Goal: Task Accomplishment & Management: Use online tool/utility

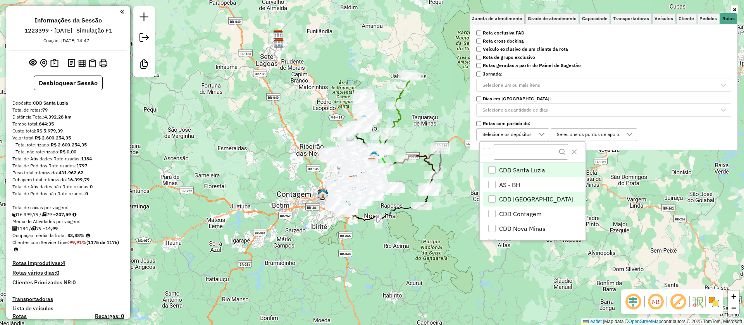
click at [517, 198] on span "CDD [GEOGRAPHIC_DATA]" at bounding box center [536, 199] width 74 height 9
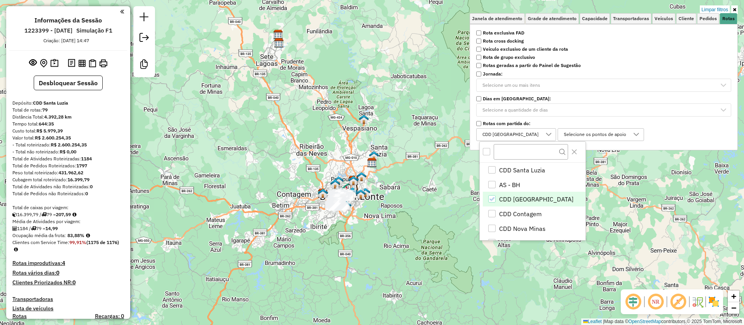
click at [408, 238] on div "Limpar filtros Janela de atendimento Grade de atendimento Capacidade Transporta…" at bounding box center [372, 162] width 744 height 325
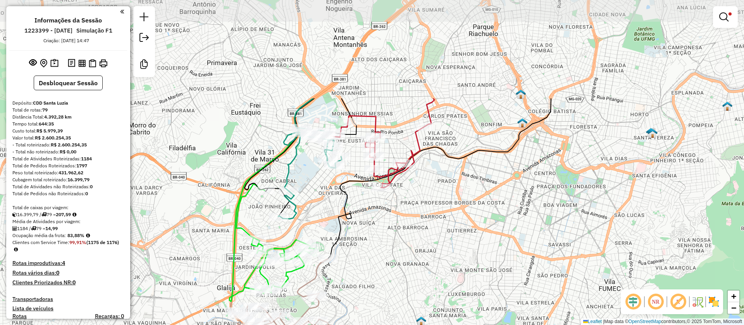
drag, startPoint x: 380, startPoint y: 95, endPoint x: 407, endPoint y: 233, distance: 140.9
click at [407, 233] on div "Limpar filtros Janela de atendimento Grade de atendimento Capacidade Transporta…" at bounding box center [372, 162] width 744 height 325
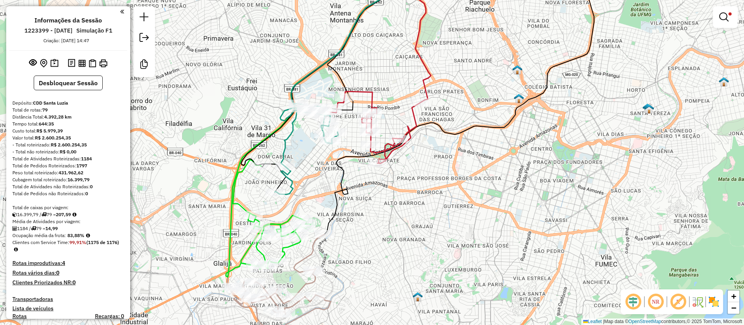
drag, startPoint x: 442, startPoint y: 217, endPoint x: 435, endPoint y: 171, distance: 46.6
click at [435, 171] on div "Limpar filtros Janela de atendimento Grade de atendimento Capacidade Transporta…" at bounding box center [372, 162] width 744 height 325
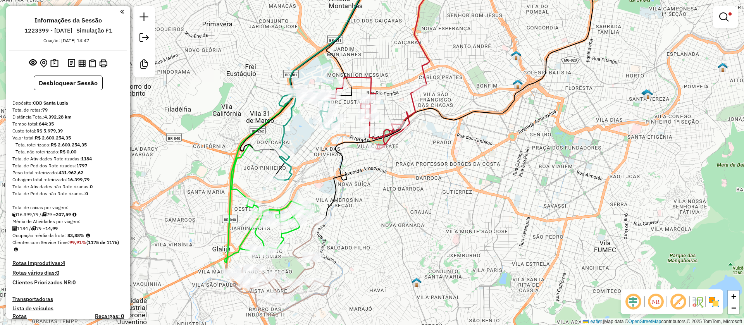
click at [675, 299] on em at bounding box center [678, 302] width 19 height 19
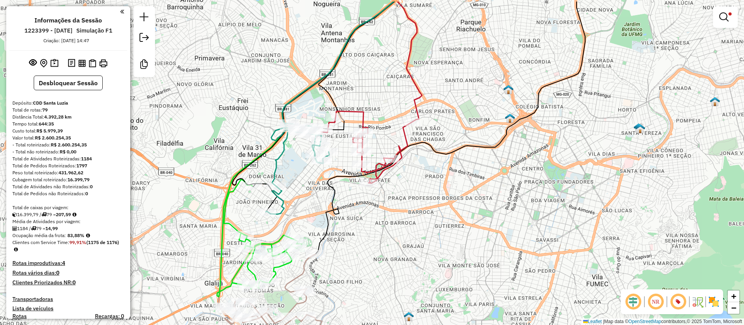
drag, startPoint x: 435, startPoint y: 142, endPoint x: 427, endPoint y: 176, distance: 35.0
click at [427, 176] on div "Limpar filtros Janela de atendimento Grade de atendimento Capacidade Transporta…" at bounding box center [372, 162] width 744 height 325
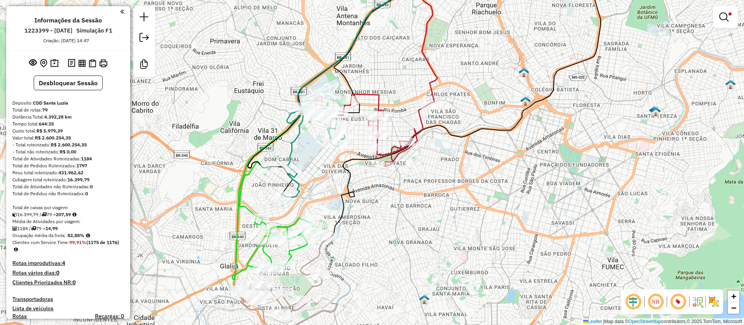
drag, startPoint x: 303, startPoint y: 171, endPoint x: 323, endPoint y: 151, distance: 28.5
click at [323, 151] on div "Limpar filtros Janela de atendimento Grade de atendimento Capacidade Transporta…" at bounding box center [372, 162] width 744 height 325
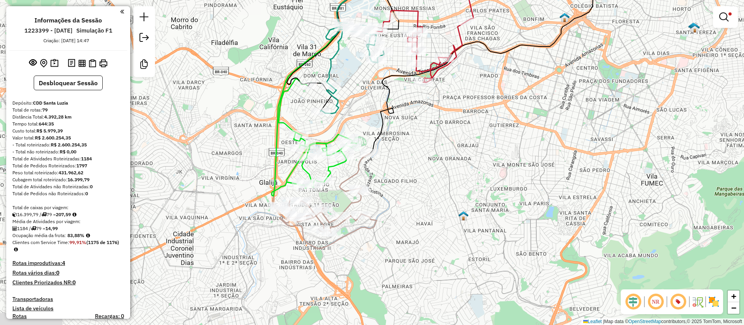
drag, startPoint x: 312, startPoint y: 170, endPoint x: 352, endPoint y: 78, distance: 100.5
click at [352, 78] on div "Limpar filtros Janela de atendimento Grade de atendimento Capacidade Transporta…" at bounding box center [372, 162] width 744 height 325
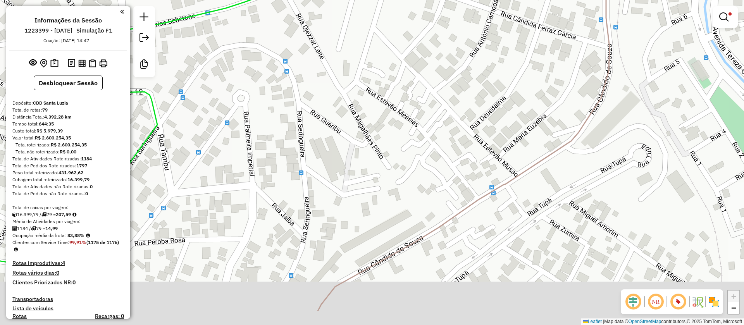
drag, startPoint x: 374, startPoint y: 175, endPoint x: 419, endPoint y: 73, distance: 111.6
click at [419, 74] on div "Limpar filtros Janela de atendimento Grade de atendimento Capacidade Transporta…" at bounding box center [372, 162] width 744 height 325
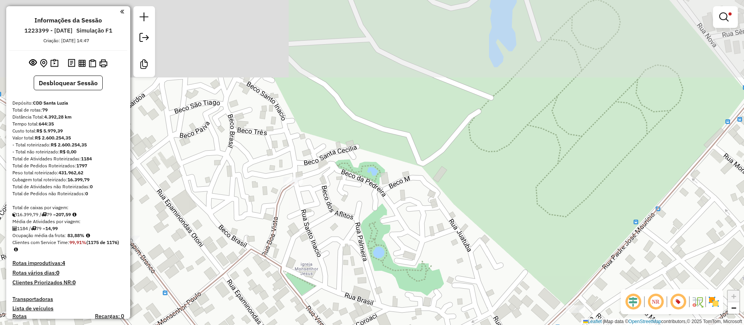
drag, startPoint x: 427, startPoint y: 129, endPoint x: 415, endPoint y: 224, distance: 94.9
click at [413, 226] on div "Limpar filtros Janela de atendimento Grade de atendimento Capacidade Transporta…" at bounding box center [372, 162] width 744 height 325
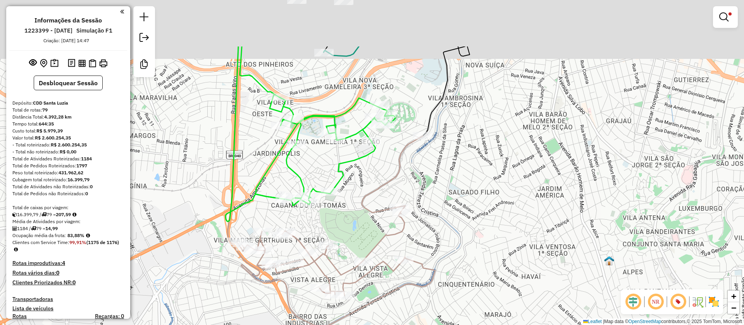
drag, startPoint x: 427, startPoint y: 78, endPoint x: 389, endPoint y: 176, distance: 105.9
click at [386, 178] on div "Limpar filtros Janela de atendimento Grade de atendimento Capacidade Transporta…" at bounding box center [372, 162] width 744 height 325
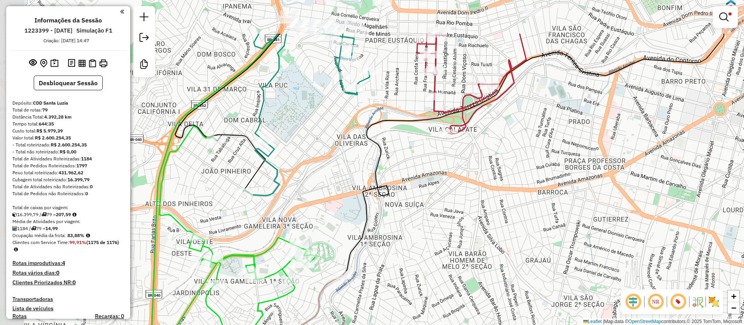
drag, startPoint x: 415, startPoint y: 140, endPoint x: 457, endPoint y: 188, distance: 63.4
click at [457, 188] on div "Limpar filtros Janela de atendimento Grade de atendimento Capacidade Transporta…" at bounding box center [372, 162] width 744 height 325
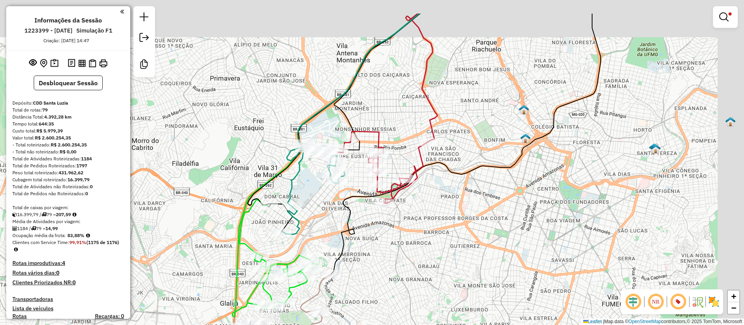
drag, startPoint x: 480, startPoint y: 166, endPoint x: 434, endPoint y: 250, distance: 95.8
click at [434, 250] on div "Limpar filtros Janela de atendimento Grade de atendimento Capacidade Transporta…" at bounding box center [372, 162] width 744 height 325
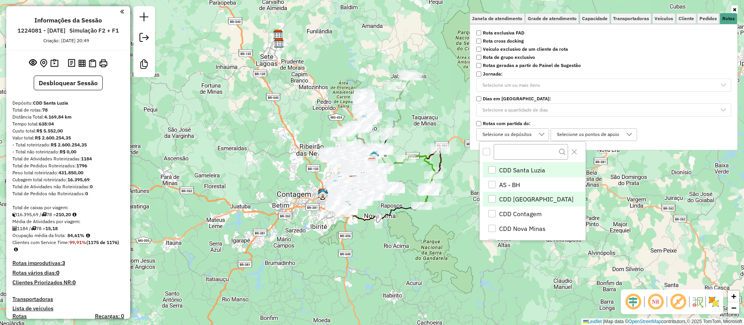
click at [511, 196] on span "CDD [GEOGRAPHIC_DATA]" at bounding box center [536, 199] width 74 height 9
click at [413, 245] on div "Janela de atendimento Grade de atendimento Capacidade Transportadoras Veículos …" at bounding box center [372, 162] width 744 height 325
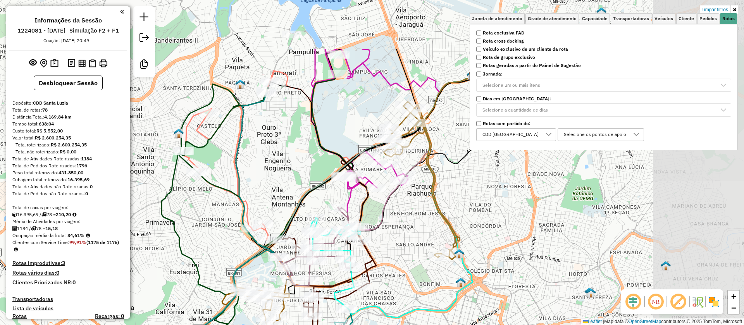
drag, startPoint x: 353, startPoint y: 150, endPoint x: 202, endPoint y: 245, distance: 178.8
click at [201, 245] on div "Limpar filtros Janela de atendimento Grade de atendimento Capacidade Transporta…" at bounding box center [372, 162] width 744 height 325
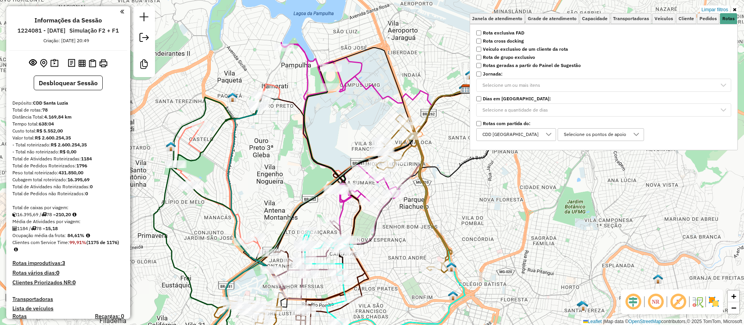
drag, startPoint x: 275, startPoint y: 174, endPoint x: 333, endPoint y: 143, distance: 65.9
click at [333, 143] on div "Limpar filtros Janela de atendimento Grade de atendimento Capacidade Transporta…" at bounding box center [372, 162] width 744 height 325
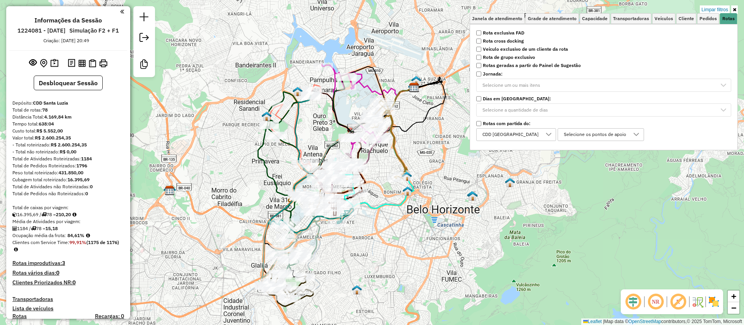
drag, startPoint x: 347, startPoint y: 155, endPoint x: 276, endPoint y: 100, distance: 89.5
click at [276, 100] on div "Limpar filtros Janela de atendimento Grade de atendimento Capacidade Transporta…" at bounding box center [372, 162] width 744 height 325
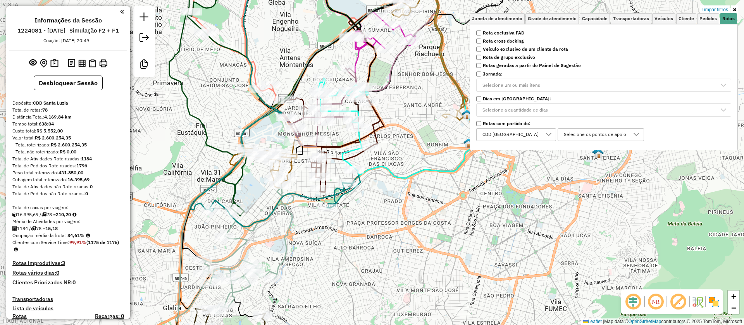
drag, startPoint x: 343, startPoint y: 142, endPoint x: 415, endPoint y: 121, distance: 74.8
click at [415, 121] on div "Limpar filtros Janela de atendimento Grade de atendimento Capacidade Transporta…" at bounding box center [372, 162] width 744 height 325
click at [675, 299] on em at bounding box center [678, 302] width 19 height 19
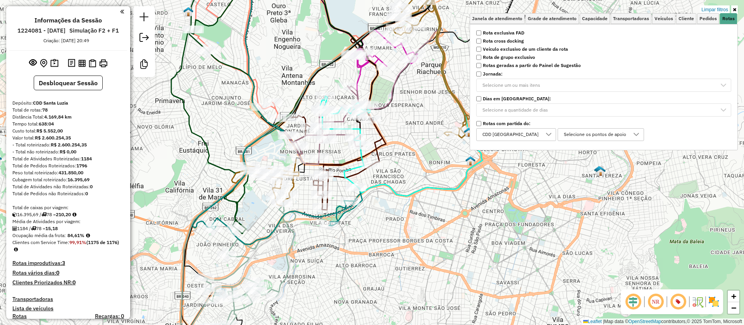
drag, startPoint x: 332, startPoint y: 64, endPoint x: 334, endPoint y: 82, distance: 17.9
click at [334, 82] on div "Limpar filtros Janela de atendimento Grade de atendimento Capacidade Transporta…" at bounding box center [372, 162] width 744 height 325
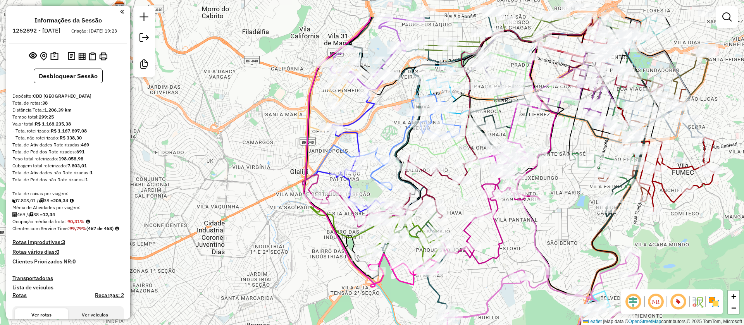
click at [391, 121] on div "Janela de atendimento Grade de atendimento Capacidade Transportadoras Veículos …" at bounding box center [372, 162] width 744 height 325
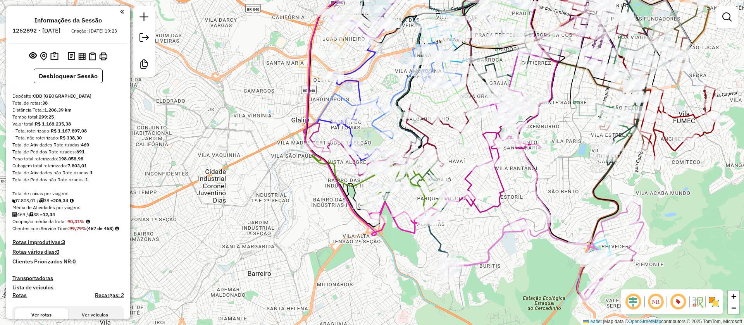
drag, startPoint x: 365, startPoint y: 176, endPoint x: 365, endPoint y: 134, distance: 41.5
click at [365, 134] on div "Janela de atendimento Grade de atendimento Capacidade Transportadoras Veículos …" at bounding box center [372, 162] width 744 height 325
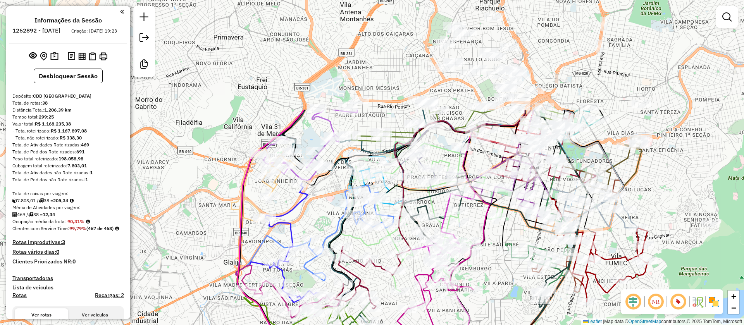
drag, startPoint x: 394, startPoint y: 66, endPoint x: 321, endPoint y: 223, distance: 173.4
click at [321, 223] on div "Janela de atendimento Grade de atendimento Capacidade Transportadoras Veículos …" at bounding box center [372, 162] width 744 height 325
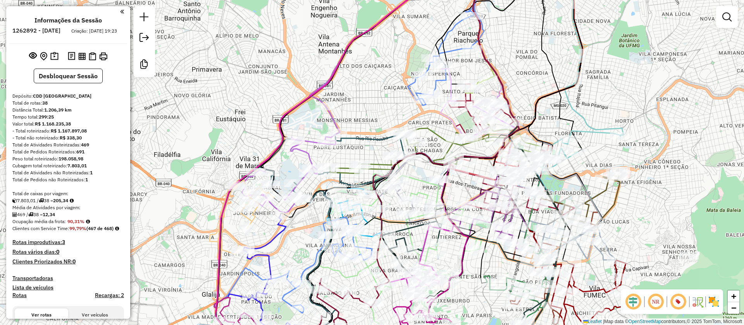
drag, startPoint x: 390, startPoint y: 116, endPoint x: 347, endPoint y: 155, distance: 58.4
click at [347, 155] on div "Janela de atendimento Grade de atendimento Capacidade Transportadoras Veículos …" at bounding box center [372, 162] width 744 height 325
